Goal: Find specific page/section: Find specific page/section

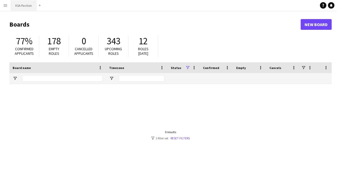
click at [13, 5] on button "KSA Pavilion Close" at bounding box center [23, 5] width 25 height 10
